Goal: Contribute content: Add original content to the website for others to see

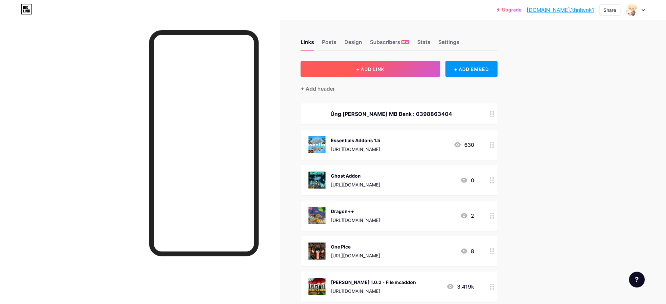
click at [408, 70] on button "+ ADD LINK" at bounding box center [371, 69] width 140 height 16
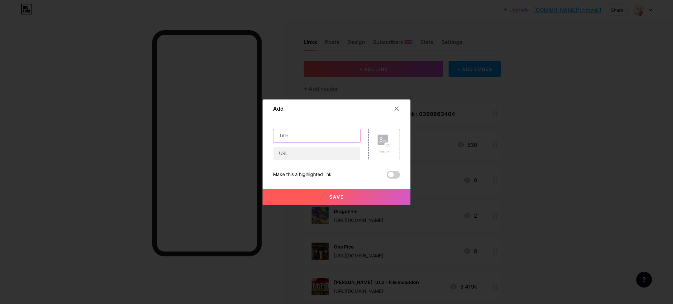
click at [313, 135] on input "text" at bounding box center [317, 135] width 87 height 13
type input "Sonic Addon"
click at [318, 154] on input "text" at bounding box center [317, 153] width 87 height 13
paste input "[URL][DOMAIN_NAME]"
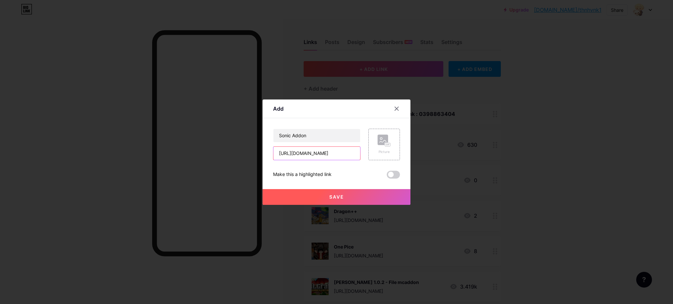
type input "[URL][DOMAIN_NAME]"
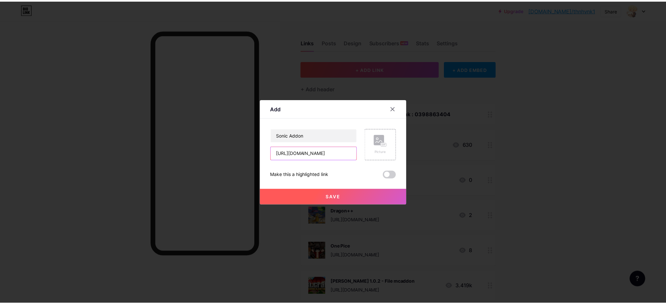
scroll to position [0, 0]
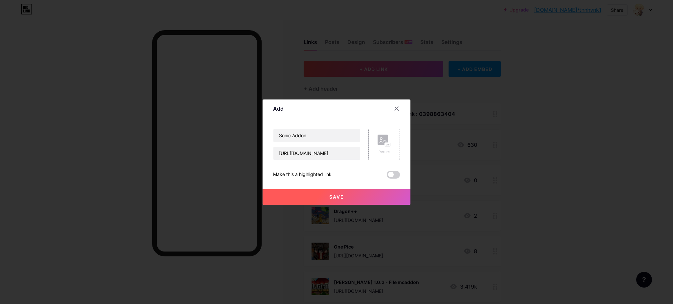
click at [385, 152] on div "Picture" at bounding box center [384, 152] width 13 height 5
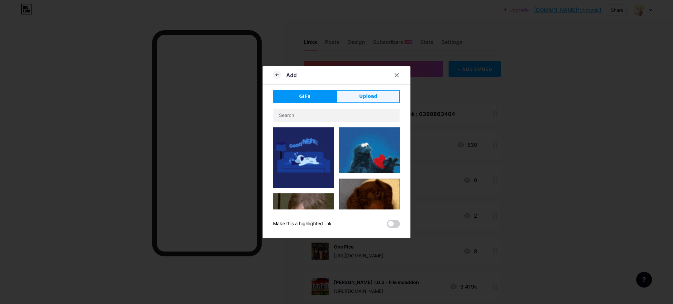
click at [359, 98] on span "Upload" at bounding box center [368, 96] width 18 height 7
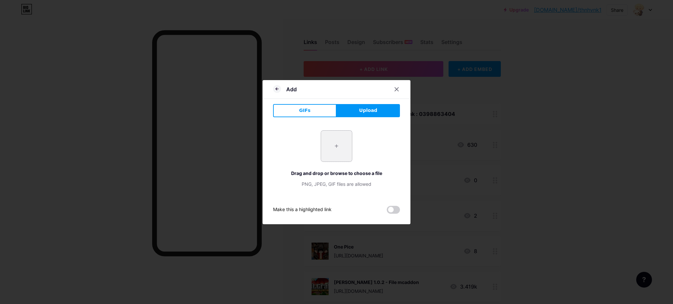
click at [330, 146] on input "file" at bounding box center [336, 146] width 31 height 31
type input "C:\fakepath\download.jpg"
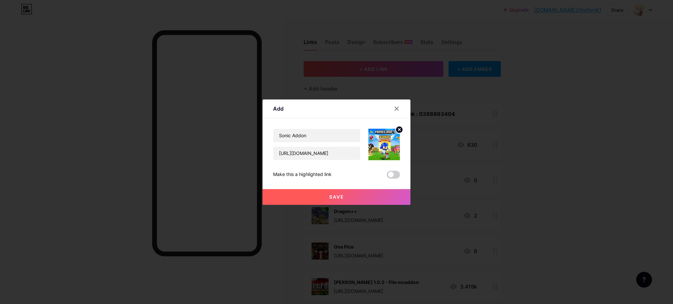
click at [332, 192] on button "Save" at bounding box center [337, 197] width 148 height 16
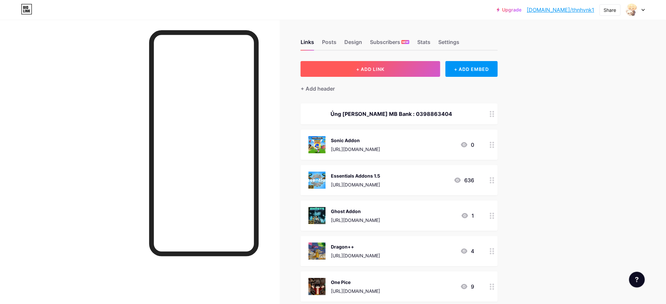
click at [415, 66] on button "+ ADD LINK" at bounding box center [371, 69] width 140 height 16
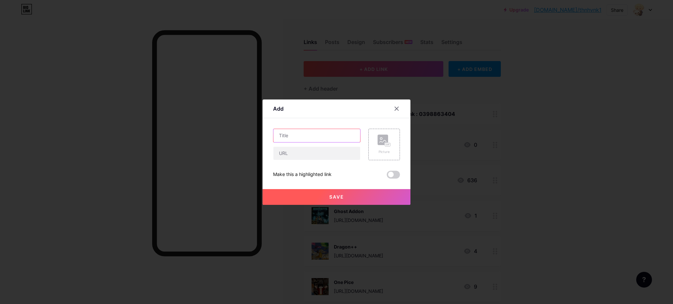
click at [301, 140] on input "text" at bounding box center [317, 135] width 87 height 13
paste input "Beyond The end ADDON"
type input "Beyond The end ADDON"
click at [303, 155] on input "text" at bounding box center [317, 153] width 87 height 13
paste input "https://www.mediafire.com/file/shq0ifgzmshp8d5/Beyond+The+End+Add-On+(addon).mc…"
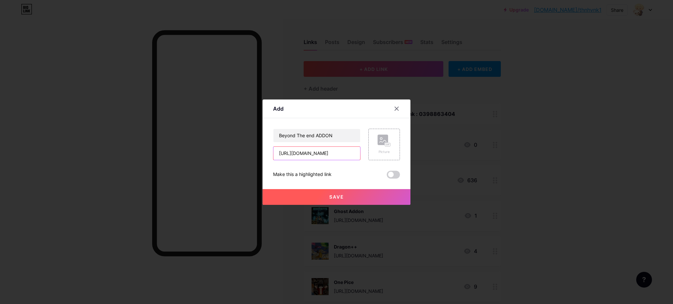
scroll to position [0, 142]
type input "https://www.mediafire.com/file/shq0ifgzmshp8d5/Beyond+The+End+Add-On+(addon).mc…"
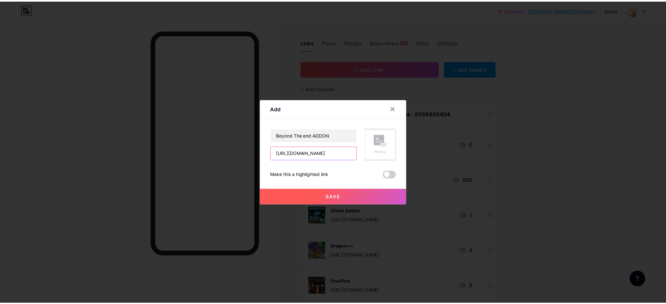
scroll to position [0, 0]
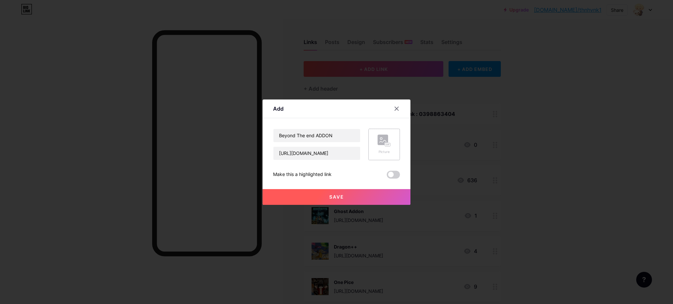
click at [385, 145] on rect at bounding box center [387, 144] width 5 height 3
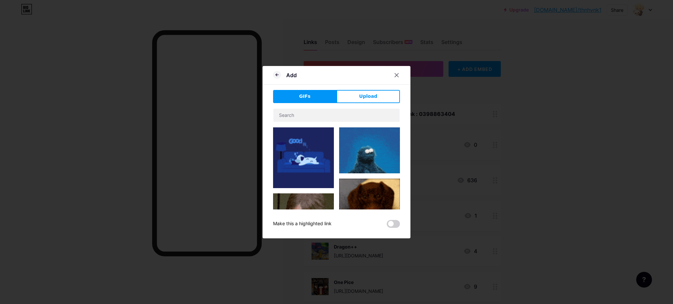
click at [360, 95] on span "Upload" at bounding box center [368, 96] width 18 height 7
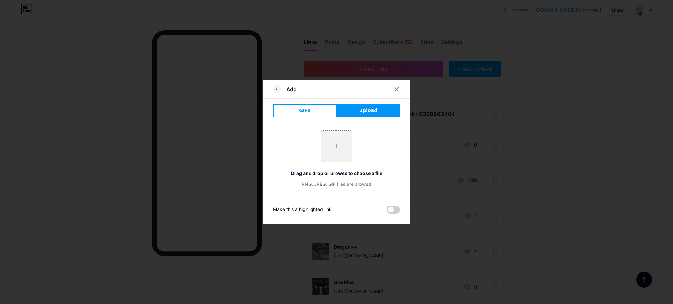
click at [332, 145] on input "file" at bounding box center [336, 146] width 31 height 31
type input "C:\fakepath\download (1).jpg"
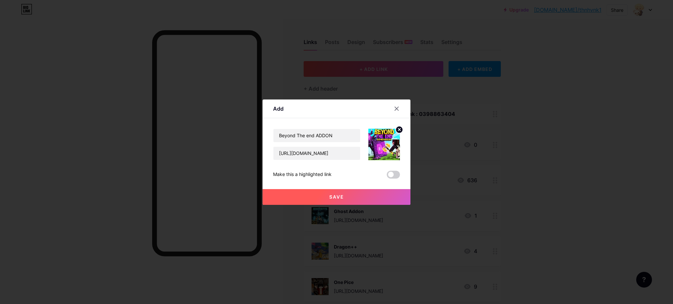
click at [362, 195] on button "Save" at bounding box center [337, 197] width 148 height 16
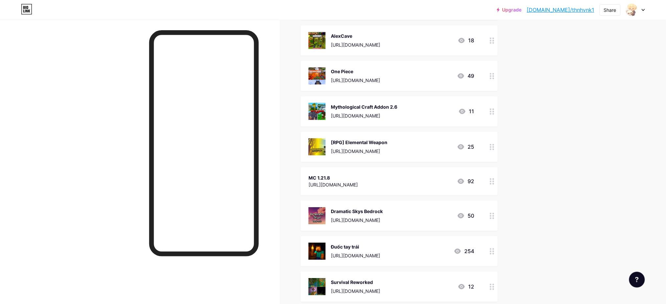
scroll to position [2424, 0]
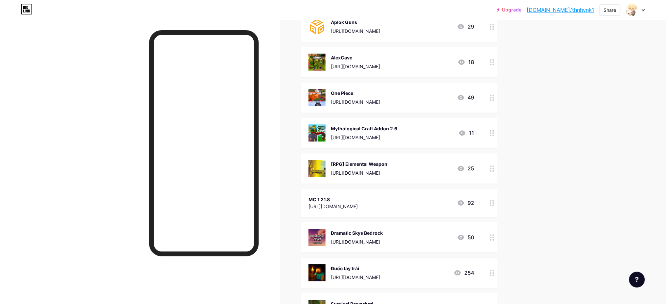
drag, startPoint x: 414, startPoint y: 201, endPoint x: 492, endPoint y: 205, distance: 78.3
click at [492, 205] on div at bounding box center [492, 203] width 11 height 28
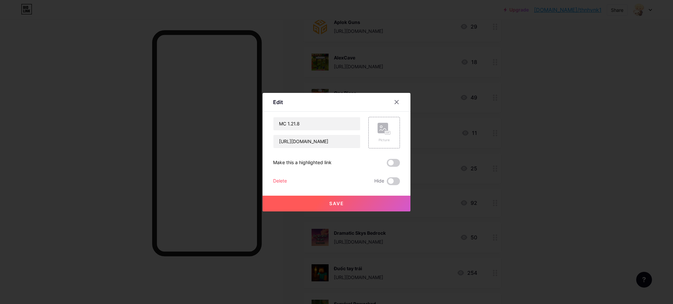
click at [273, 178] on div "Delete" at bounding box center [280, 182] width 14 height 8
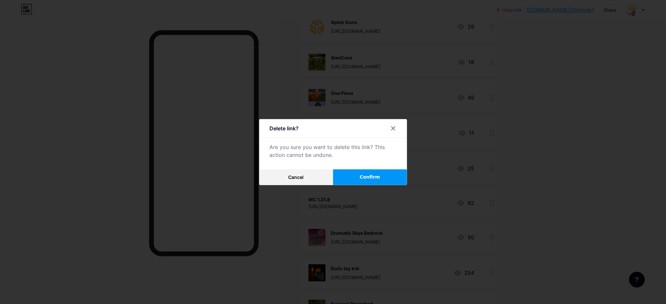
click at [358, 173] on button "Confirm" at bounding box center [370, 178] width 74 height 16
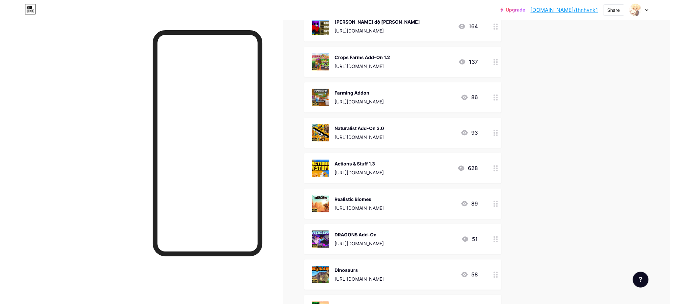
scroll to position [1280, 0]
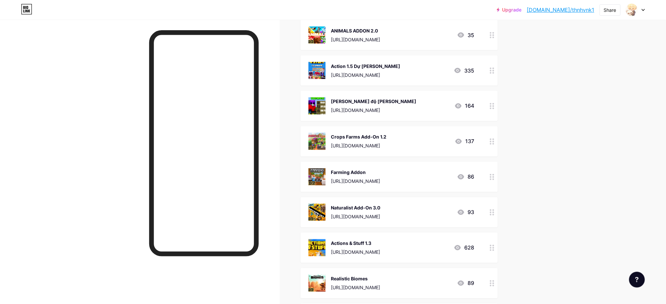
click at [387, 143] on div "[URL][DOMAIN_NAME]" at bounding box center [359, 146] width 56 height 7
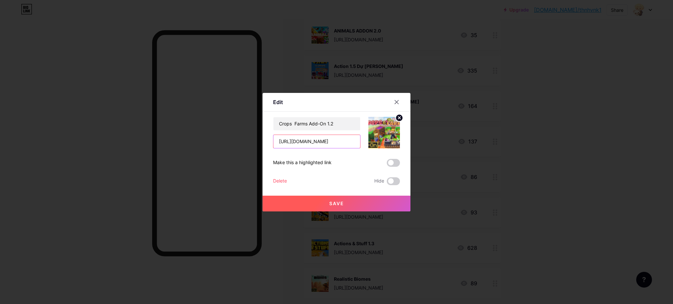
click at [337, 139] on input "[URL][DOMAIN_NAME]" at bounding box center [317, 141] width 87 height 13
paste input "k6rwyvxss4n8uv5/Crops+And+Farms+Add-On+1.3"
type input "https://www.mediafire.com/file/k6rwyvxss4n8uv5/Crops+And+Farms+Add-On+1.3.2.mca…"
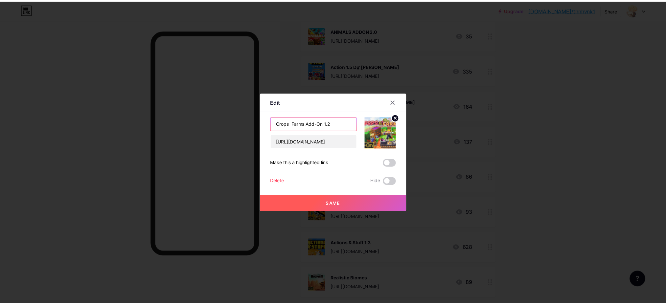
scroll to position [0, 0]
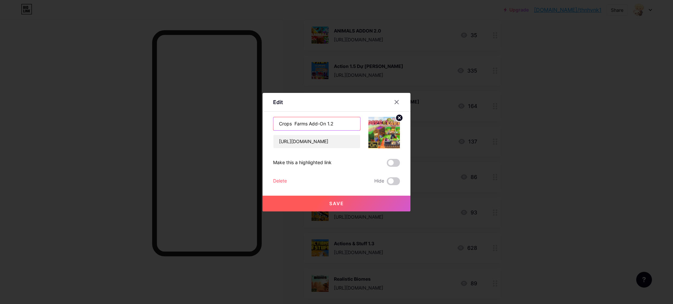
click at [340, 126] on input "Crops Farms Add-On 1.2" at bounding box center [317, 123] width 87 height 13
type input "Crops Farms Add-On 1.3"
click at [331, 206] on span "Save" at bounding box center [336, 204] width 15 height 6
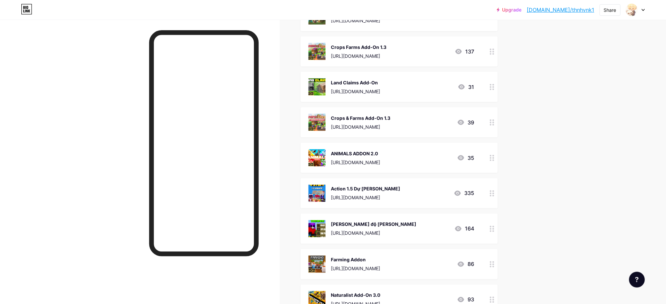
scroll to position [1143, 0]
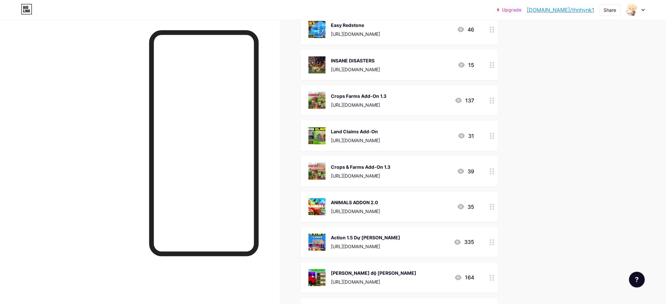
click at [495, 170] on icon at bounding box center [492, 172] width 5 height 6
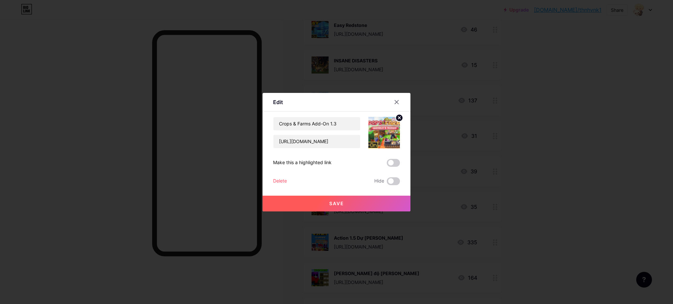
click at [273, 180] on div "Delete" at bounding box center [280, 182] width 14 height 8
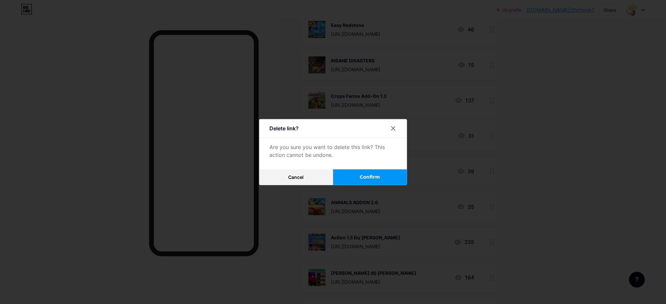
click at [364, 174] on span "Confirm" at bounding box center [370, 177] width 20 height 7
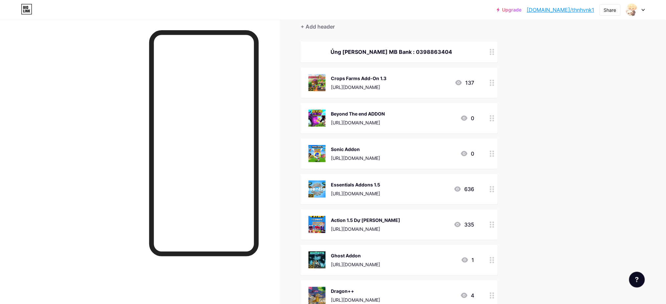
scroll to position [54, 0]
